Goal: Find specific page/section: Find specific page/section

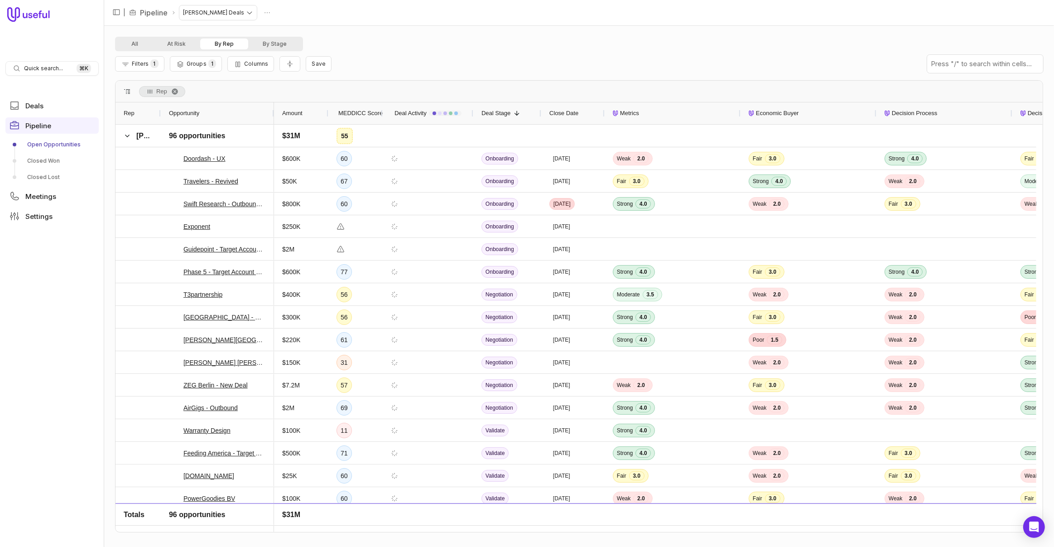
click at [364, 114] on span "MEDDICC Score" at bounding box center [360, 113] width 44 height 11
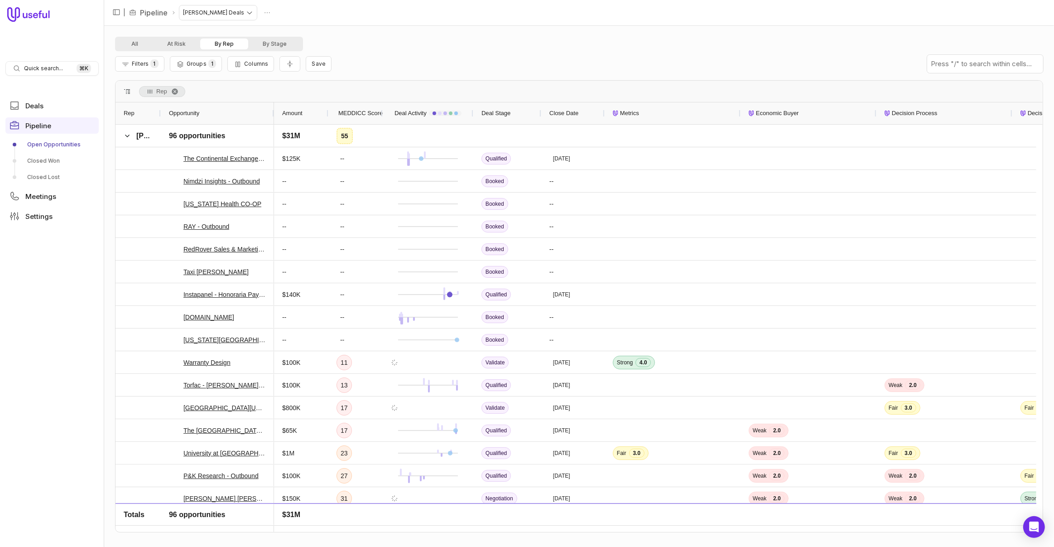
click at [357, 112] on span "MEDDICC Score" at bounding box center [360, 113] width 44 height 11
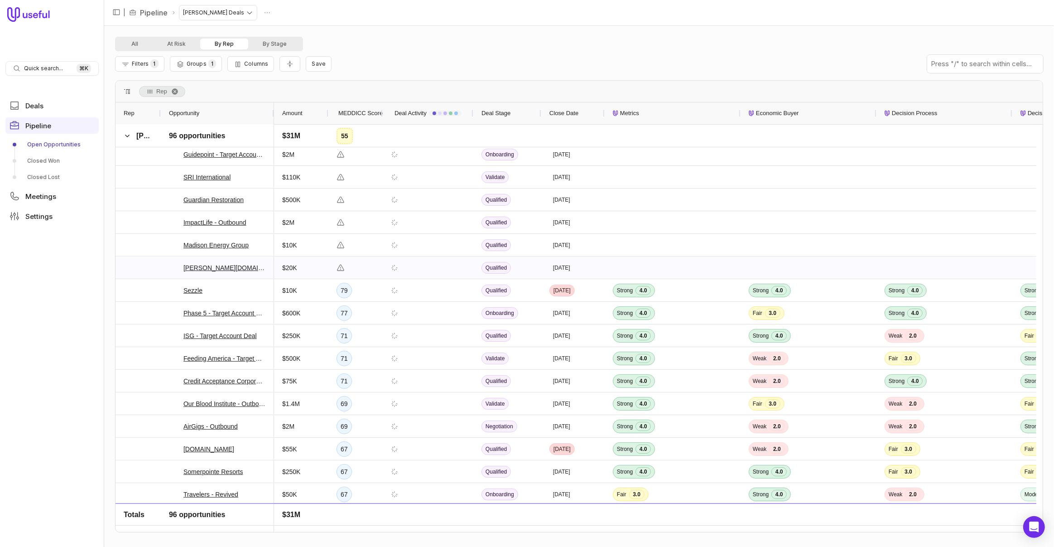
scroll to position [499, 0]
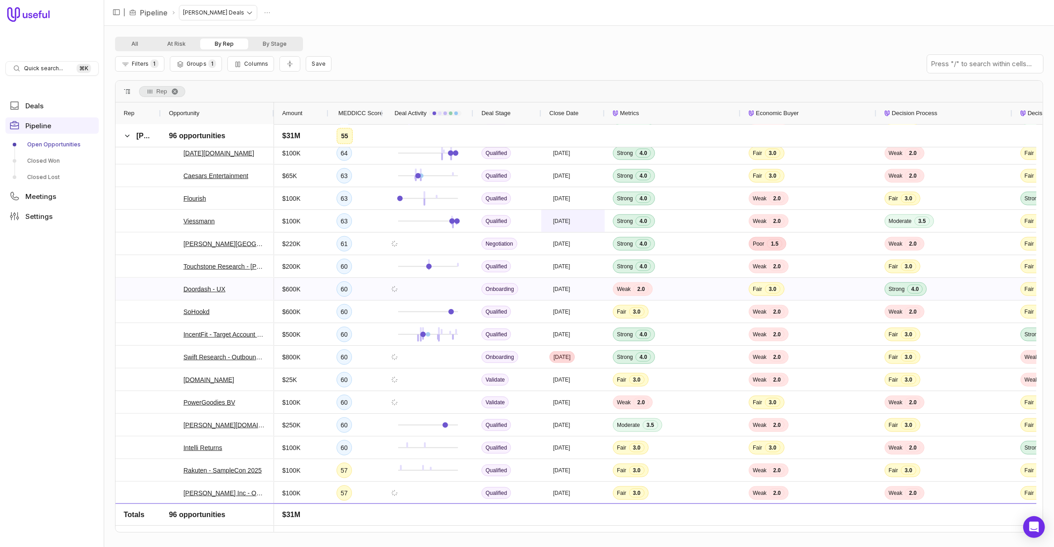
scroll to position [983, 0]
